Goal: Information Seeking & Learning: Learn about a topic

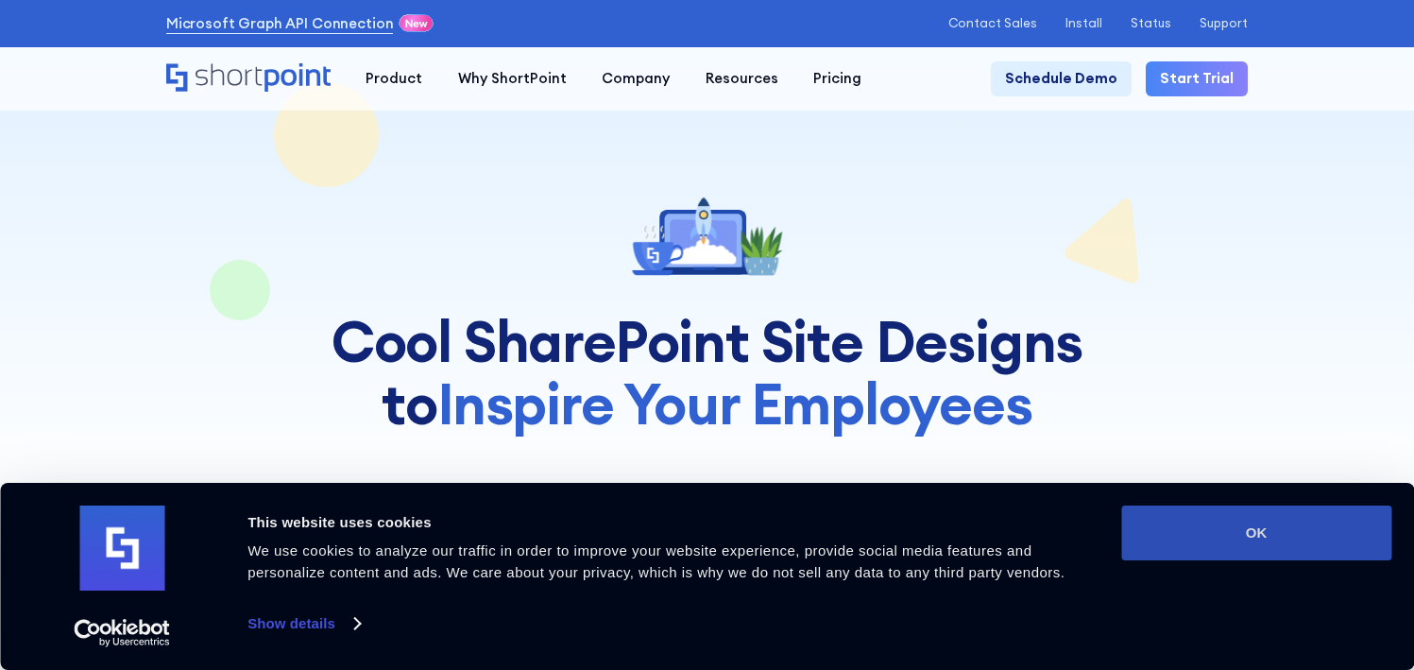
click at [1213, 502] on div "Consent Details [#IABV2SETTINGS#] About This website uses cookies We use cookie…" at bounding box center [707, 576] width 1414 height 187
click at [1208, 516] on button "OK" at bounding box center [1257, 533] width 270 height 55
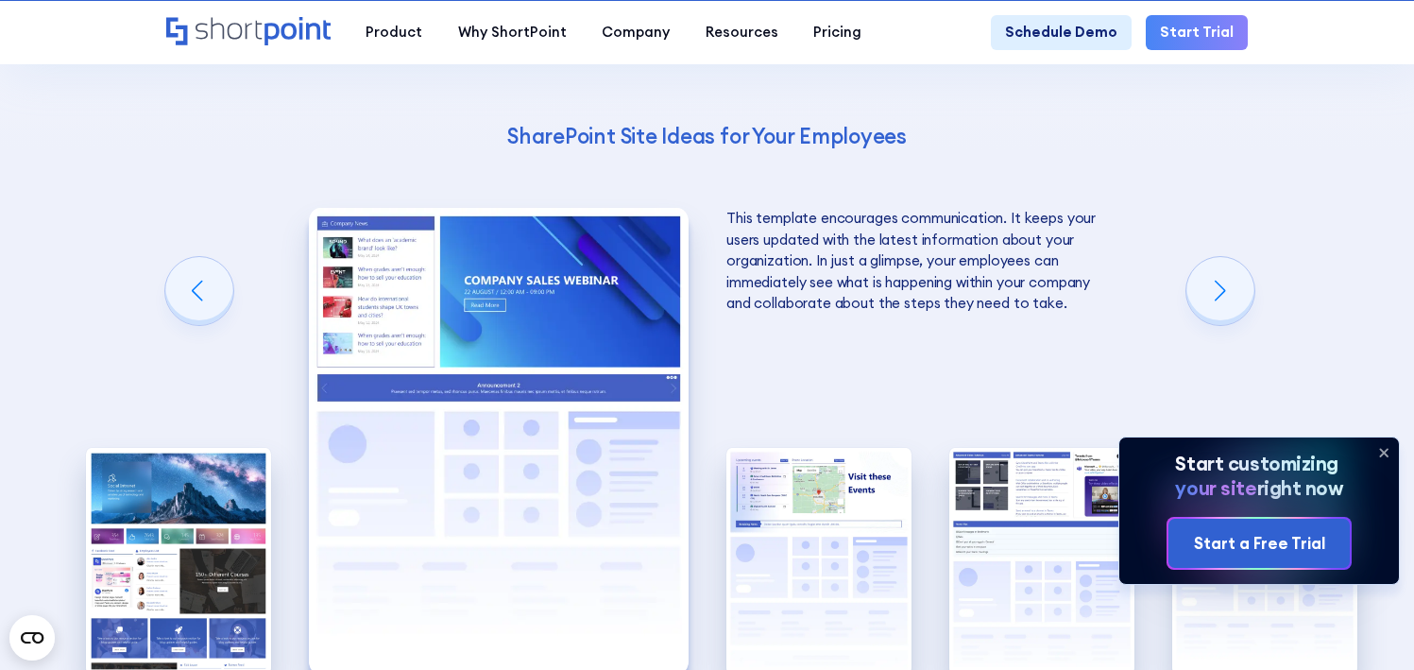
scroll to position [3189, 0]
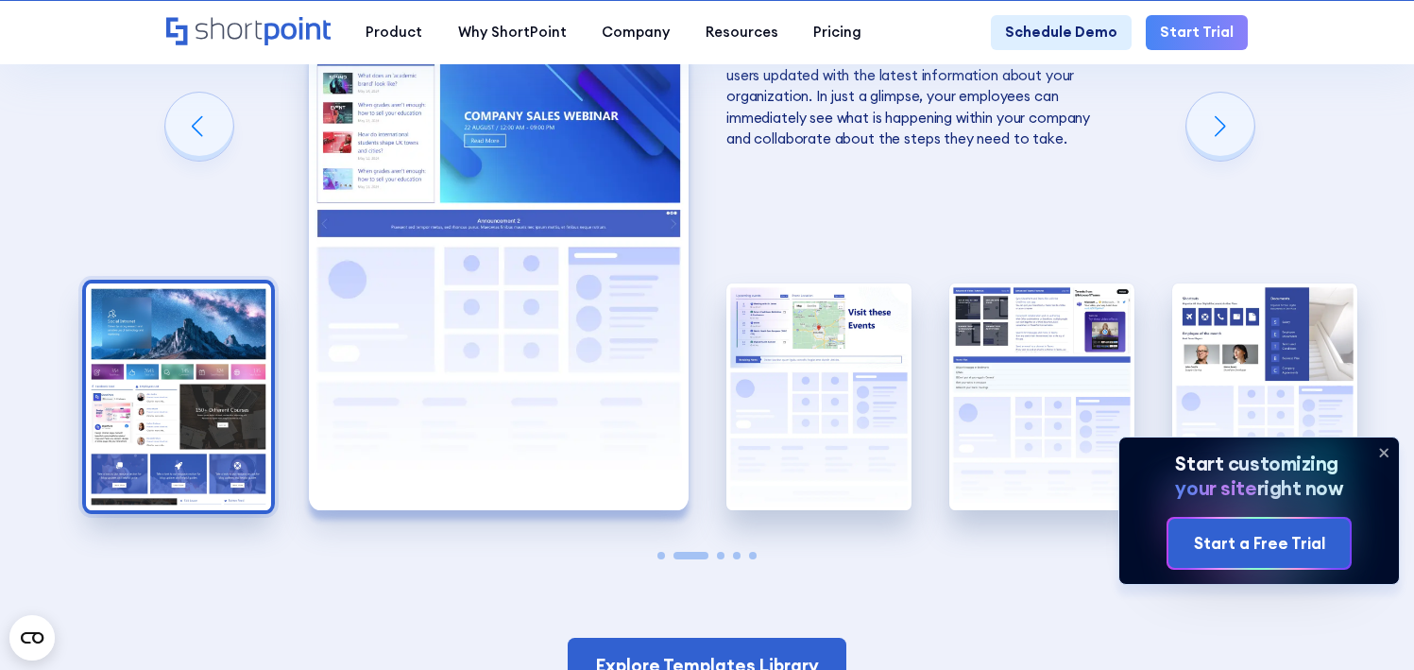
click at [175, 331] on img "1 / 5" at bounding box center [178, 397] width 185 height 228
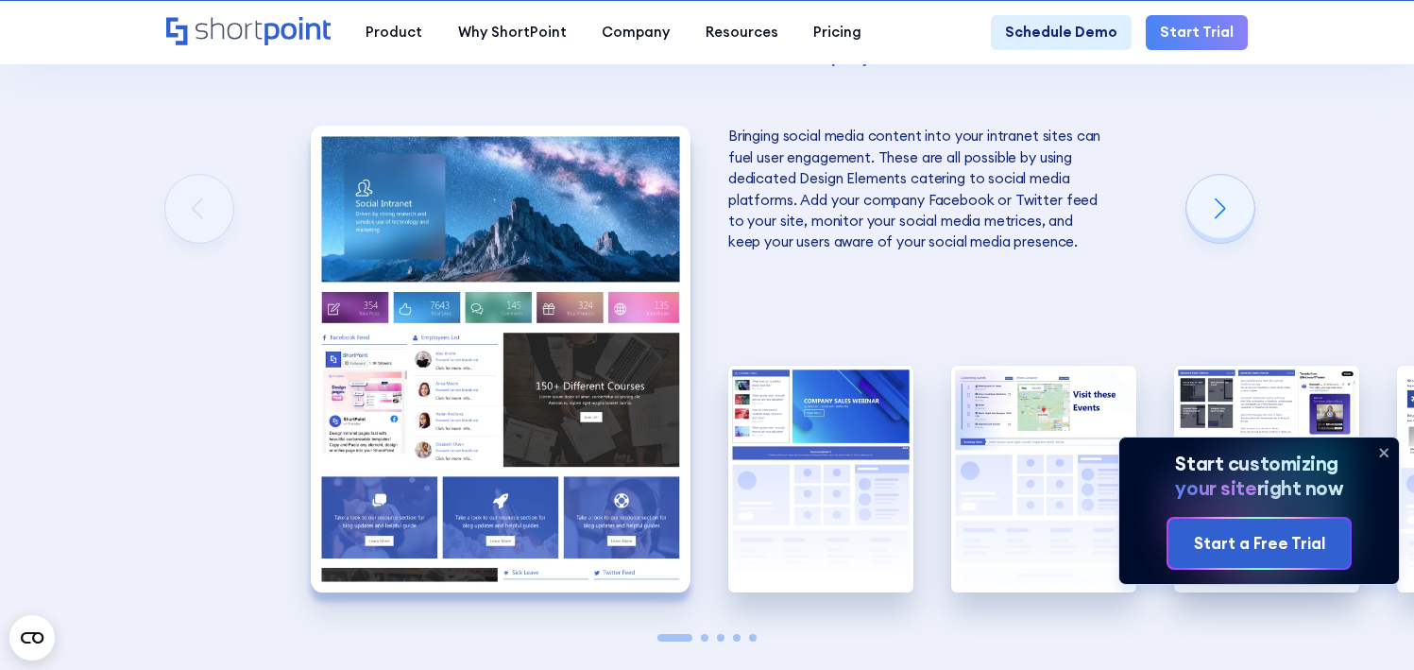
scroll to position [3105, 0]
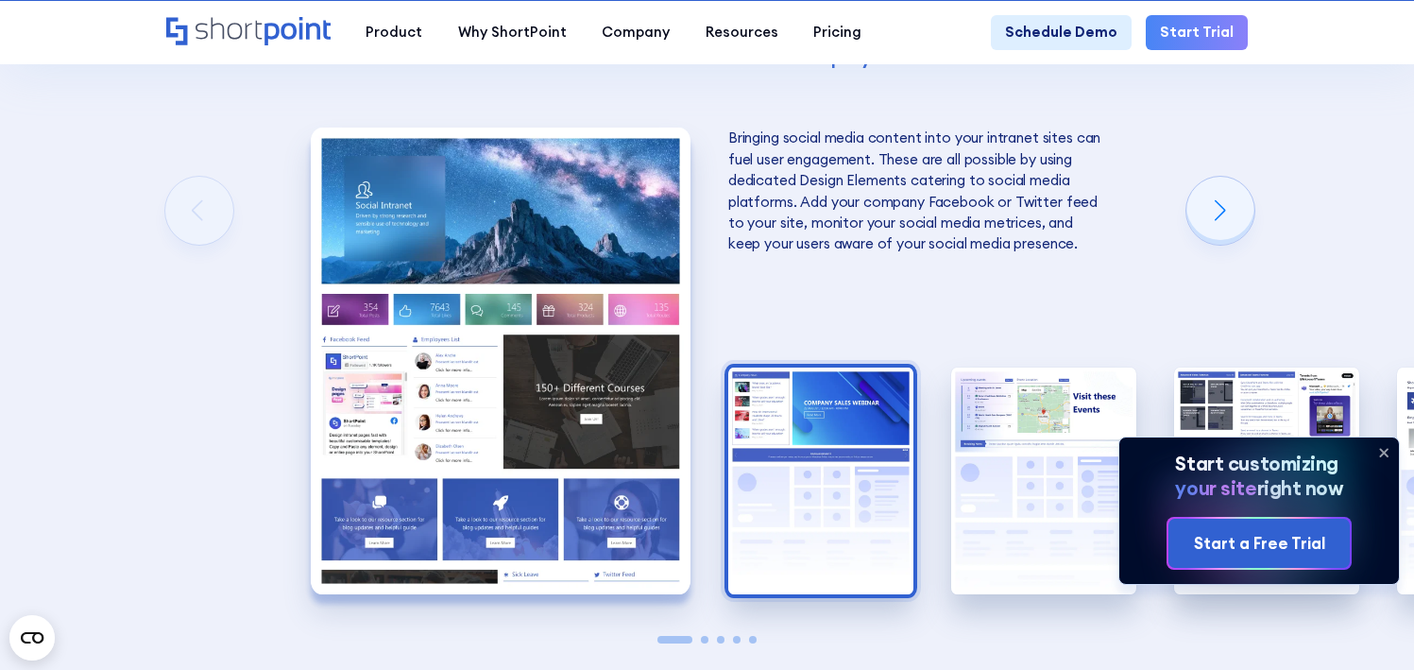
click at [824, 411] on img "2 / 5" at bounding box center [821, 482] width 185 height 228
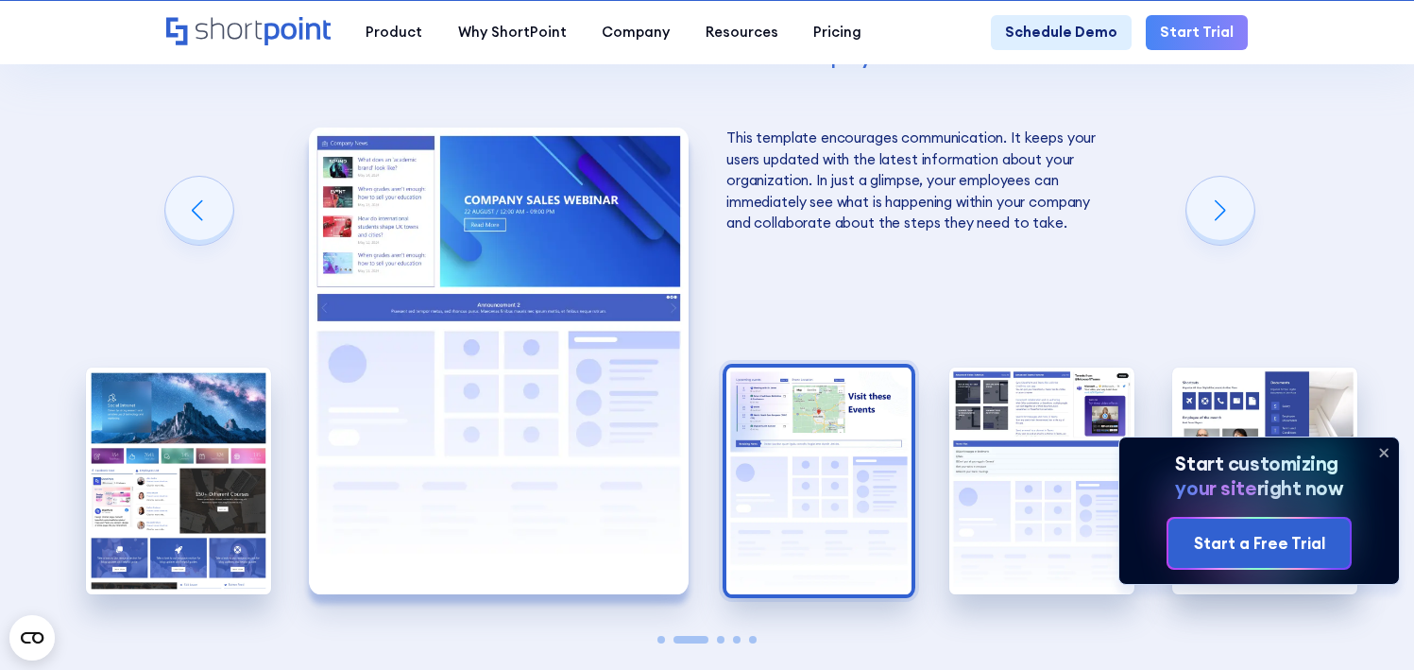
click at [821, 414] on img "3 / 5" at bounding box center [819, 482] width 185 height 228
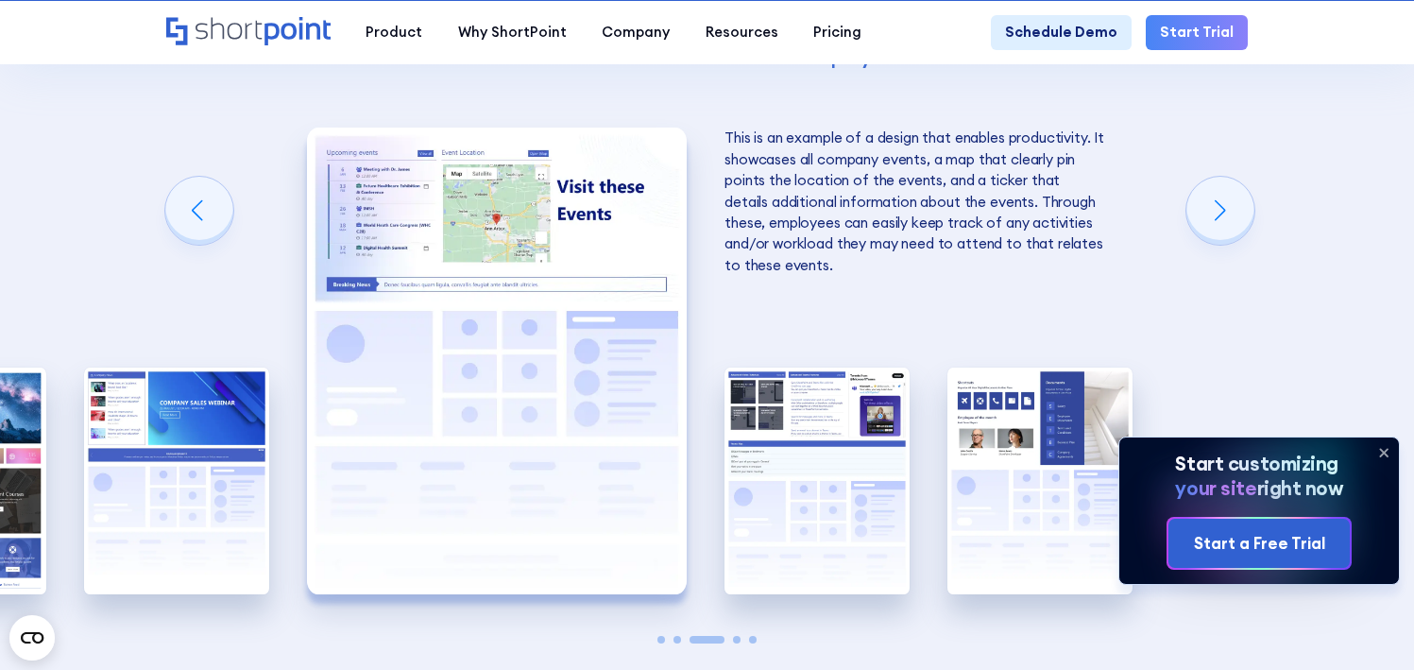
click at [821, 414] on img "4 / 5" at bounding box center [817, 482] width 185 height 228
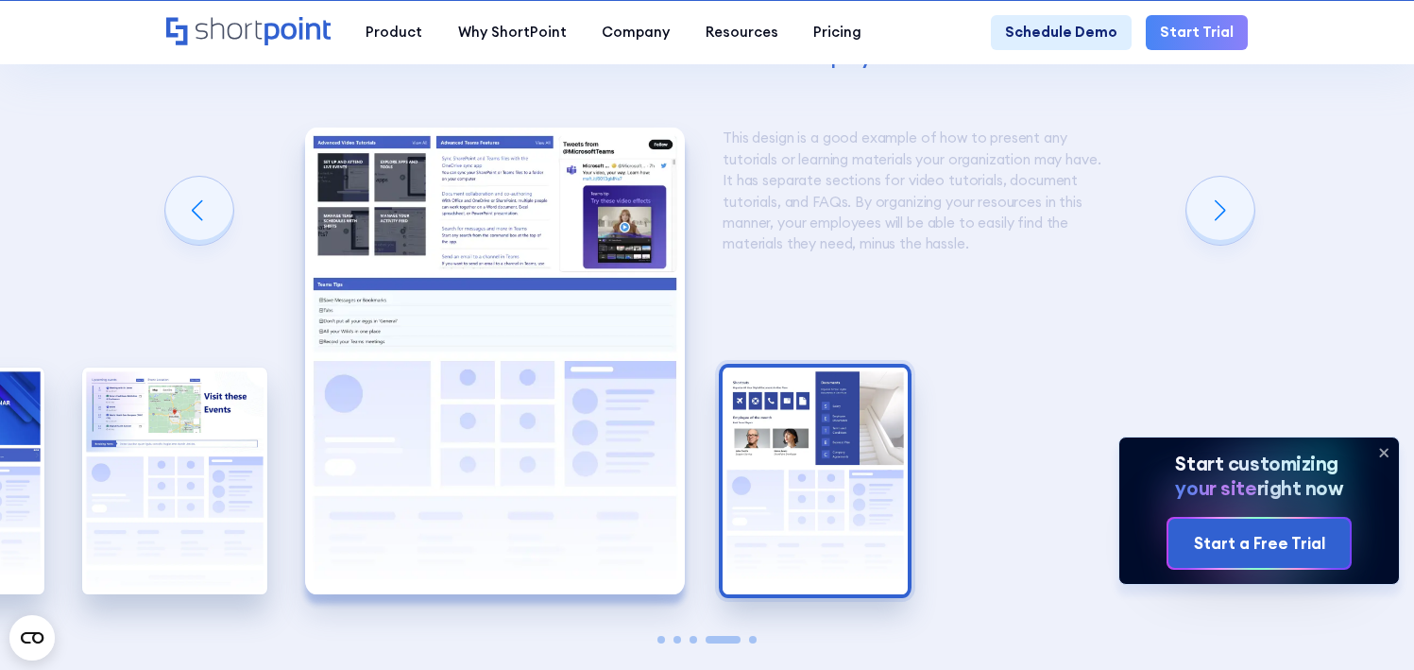
click at [822, 414] on img "5 / 5" at bounding box center [815, 482] width 185 height 228
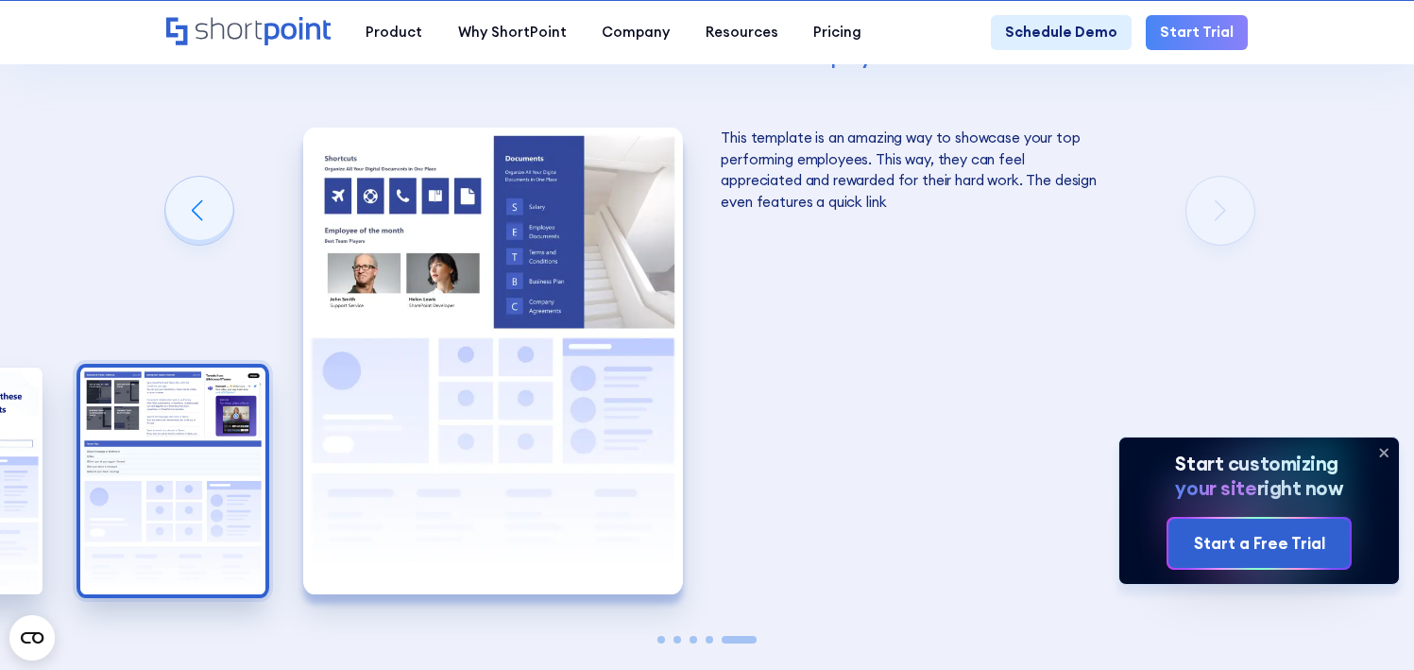
click at [195, 452] on img "4 / 5" at bounding box center [172, 482] width 185 height 228
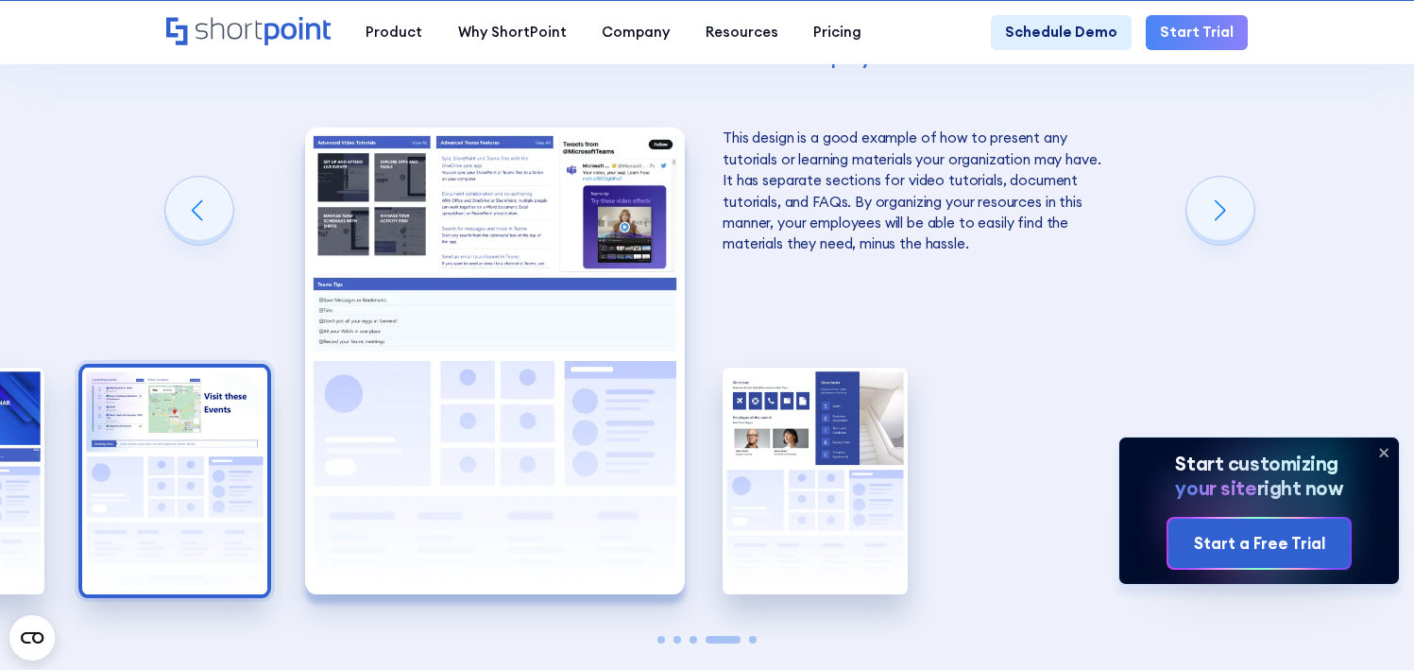
click at [203, 434] on img "3 / 5" at bounding box center [174, 482] width 185 height 228
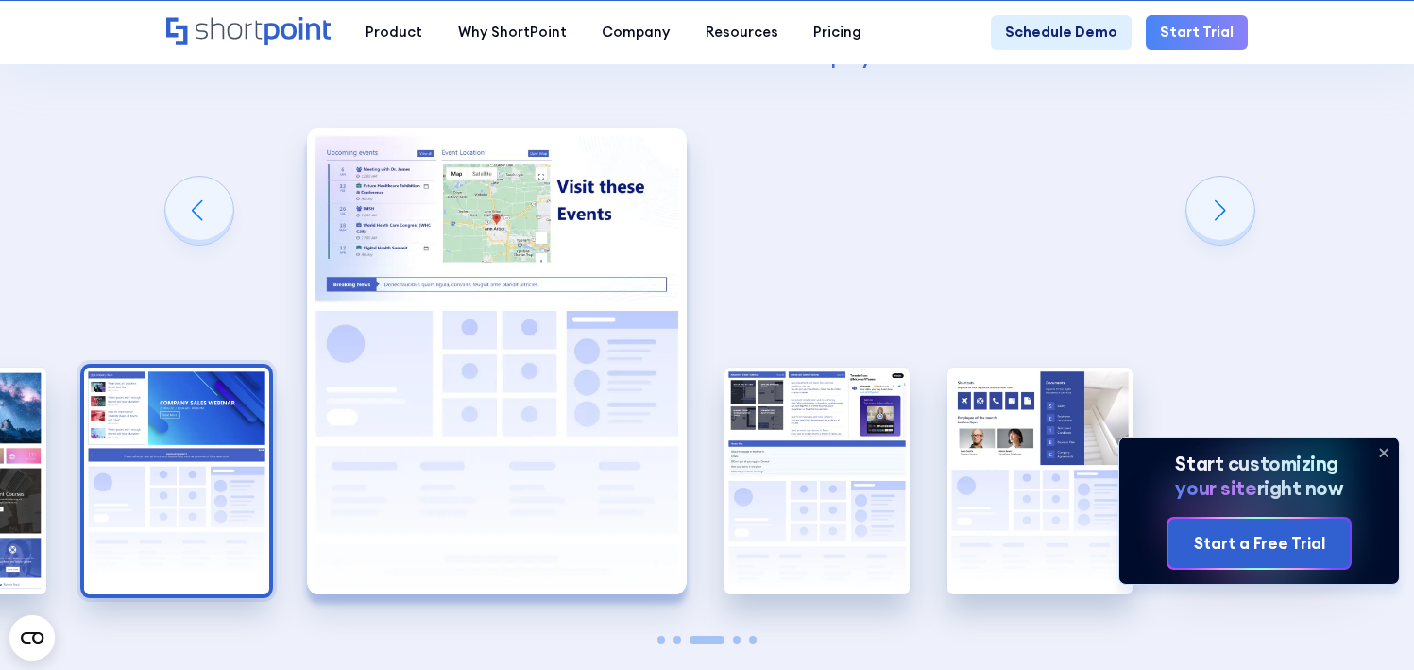
click at [203, 435] on img "2 / 5" at bounding box center [176, 482] width 185 height 228
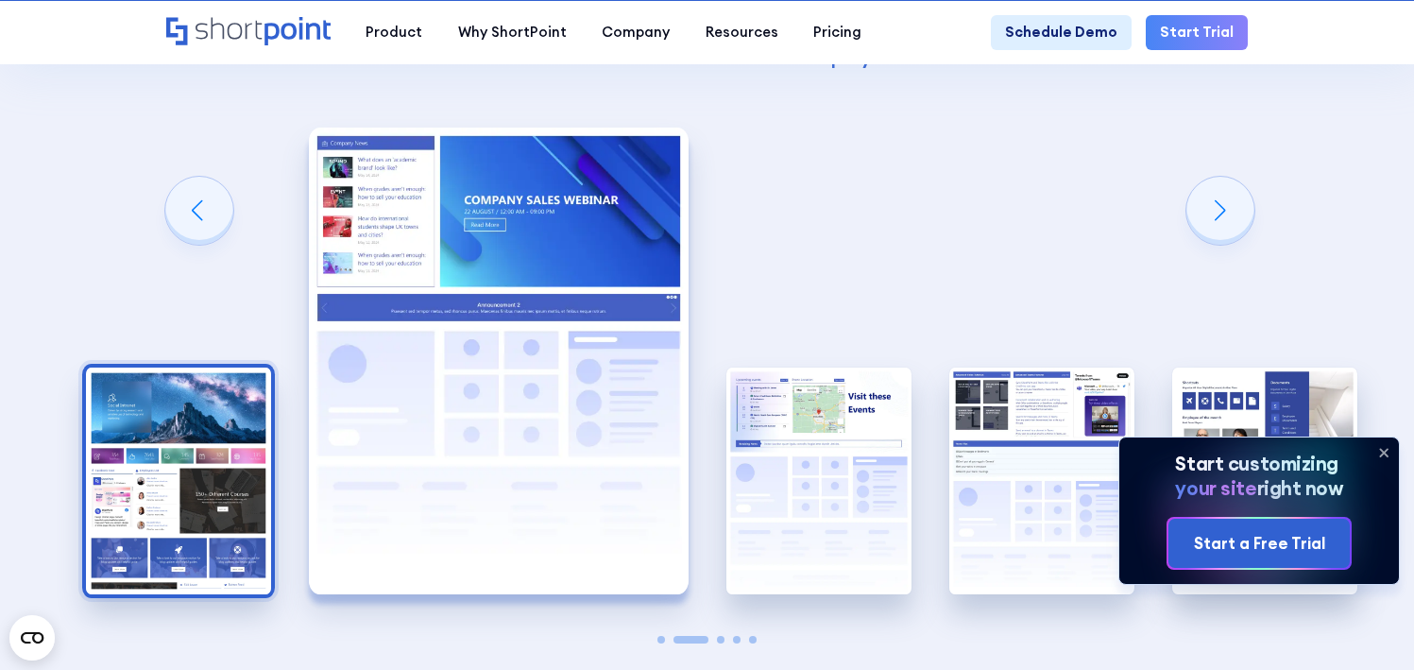
click at [183, 440] on img "1 / 5" at bounding box center [178, 482] width 185 height 228
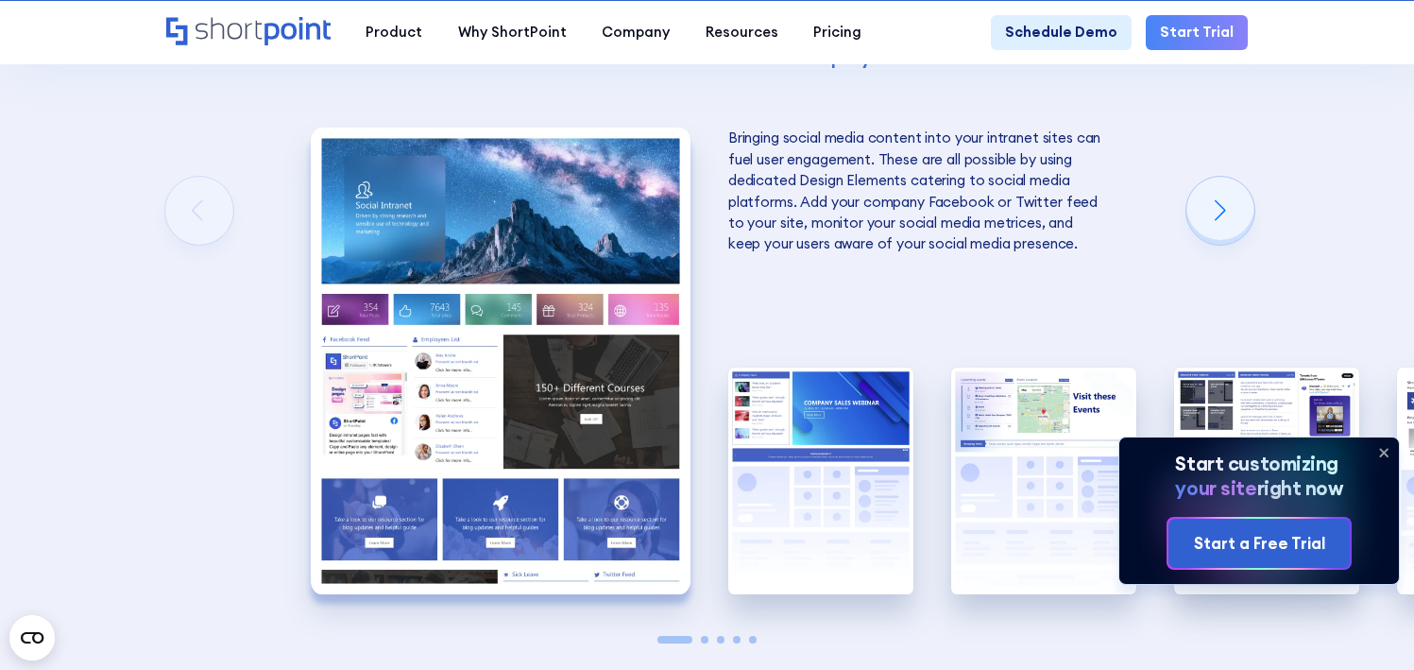
click at [519, 308] on img "1 / 5" at bounding box center [501, 361] width 380 height 467
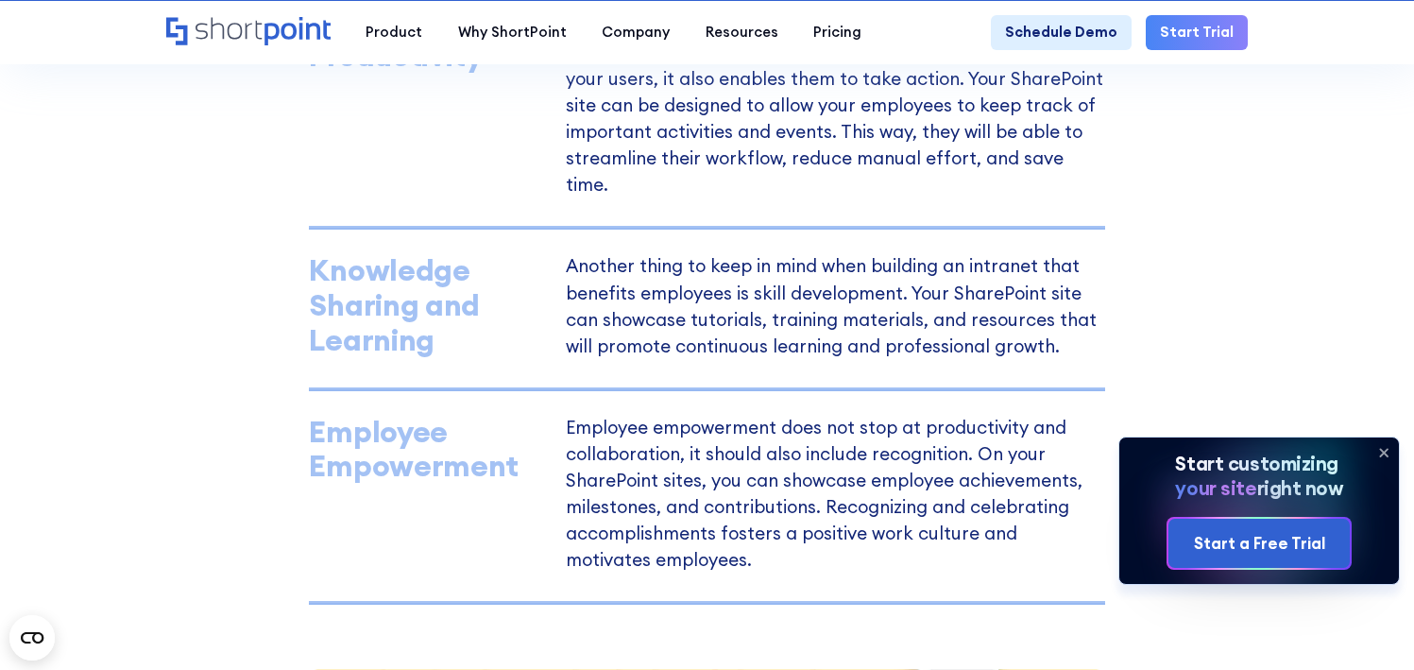
scroll to position [1801, 0]
